Goal: Obtain resource: Obtain resource

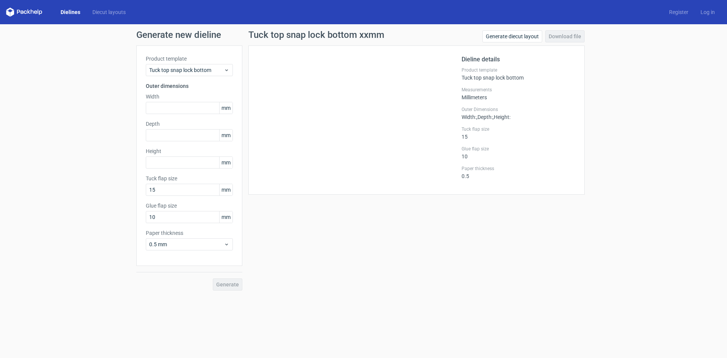
click at [76, 11] on link "Dielines" at bounding box center [71, 12] width 32 height 8
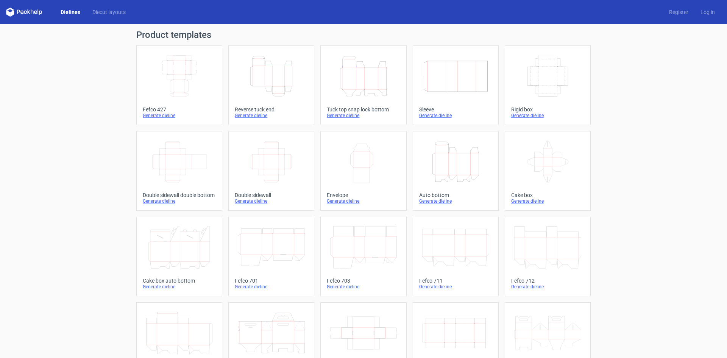
click at [176, 71] on icon "Width Depth Height" at bounding box center [179, 76] width 67 height 42
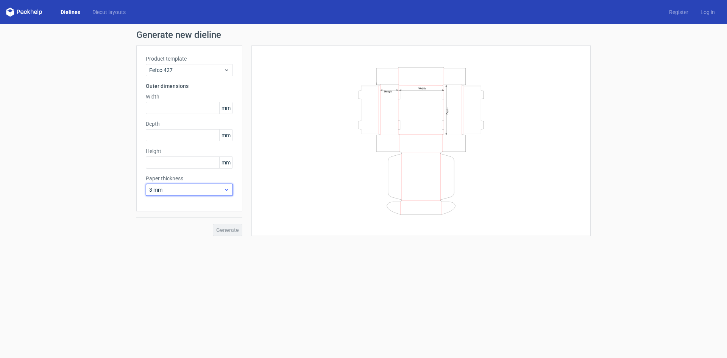
click at [227, 190] on use at bounding box center [226, 190] width 3 height 2
click at [204, 225] on div "1 mm" at bounding box center [189, 230] width 81 height 12
click at [226, 107] on span "mm" at bounding box center [225, 107] width 13 height 11
click at [226, 108] on span "mm" at bounding box center [225, 107] width 13 height 11
